Goal: Task Accomplishment & Management: Manage account settings

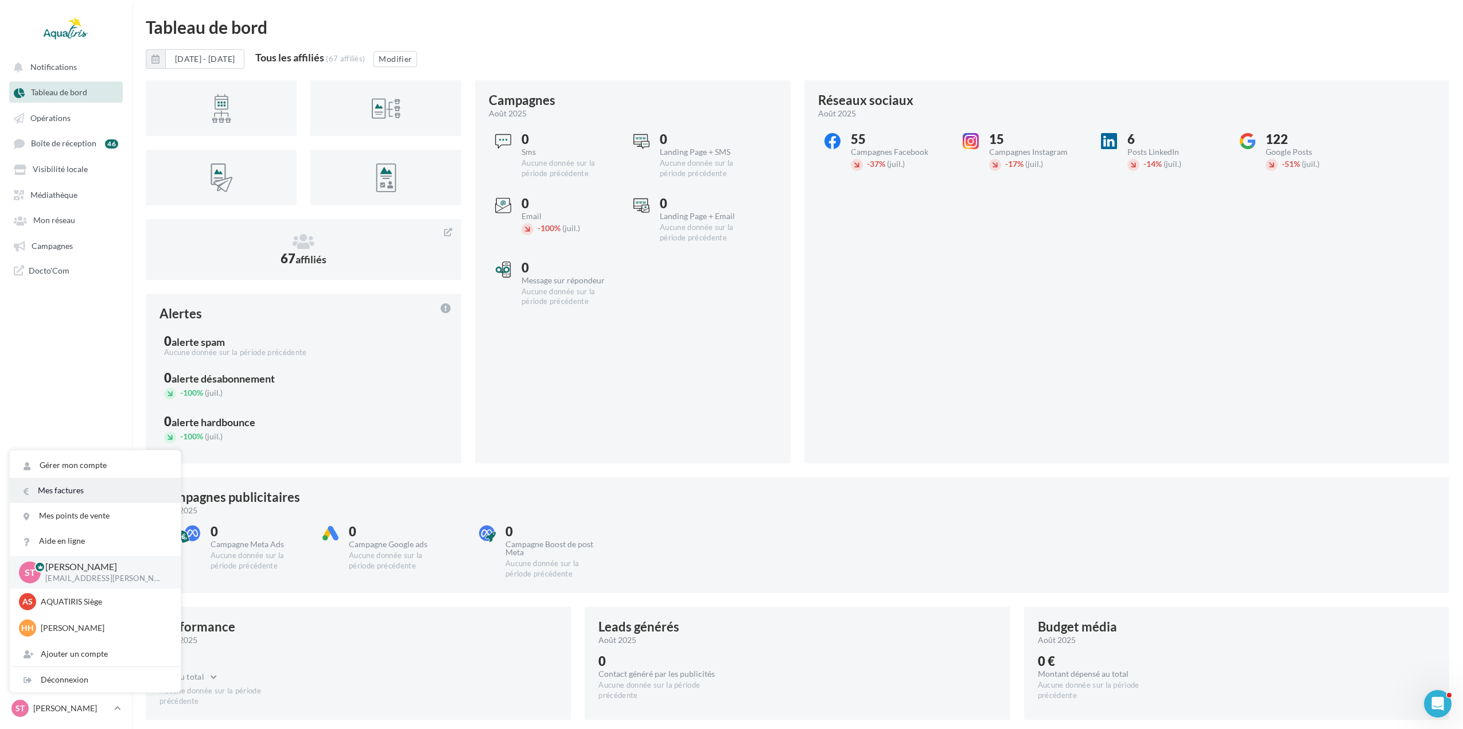
click at [49, 488] on link "Mes factures" at bounding box center [95, 490] width 171 height 25
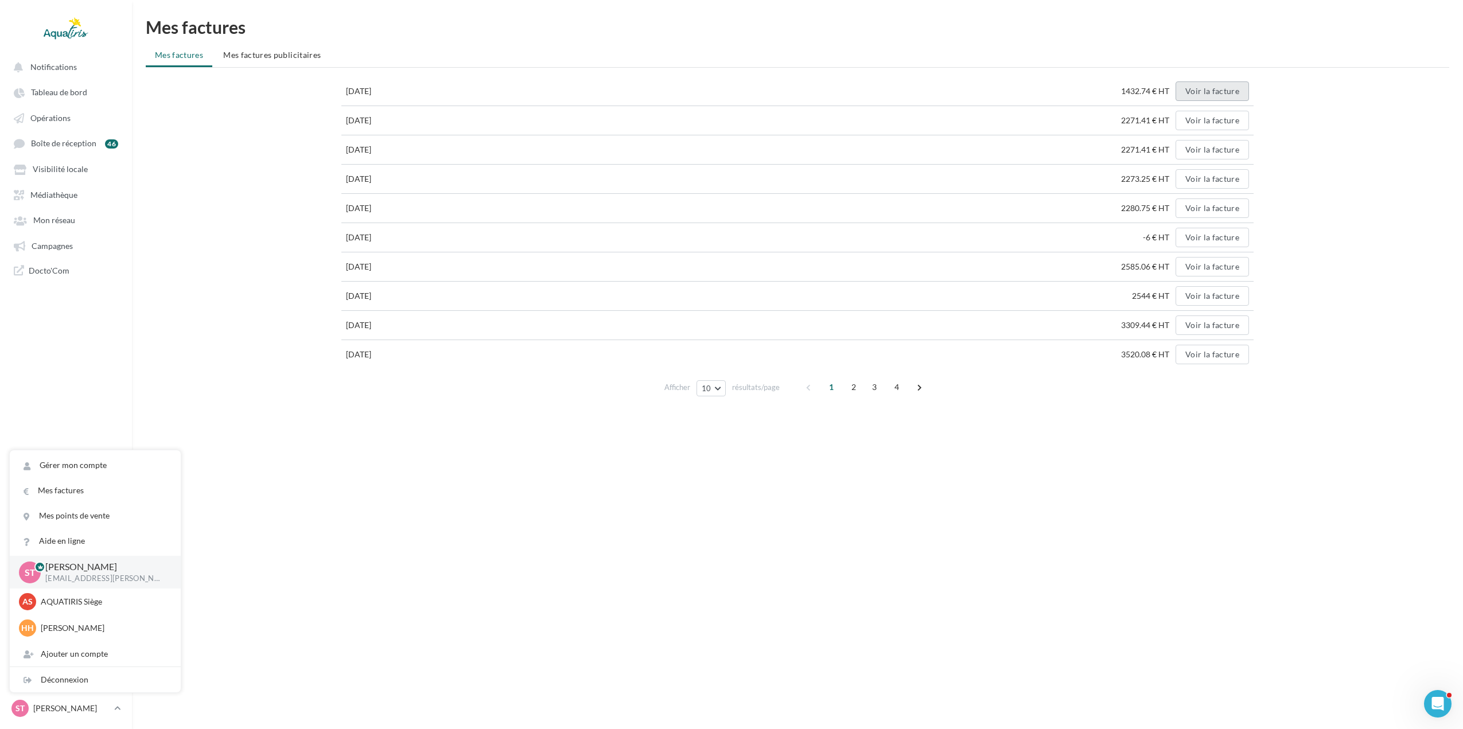
click at [1191, 91] on button "Voir la facture" at bounding box center [1211, 91] width 73 height 20
